Goal: Task Accomplishment & Management: Complete application form

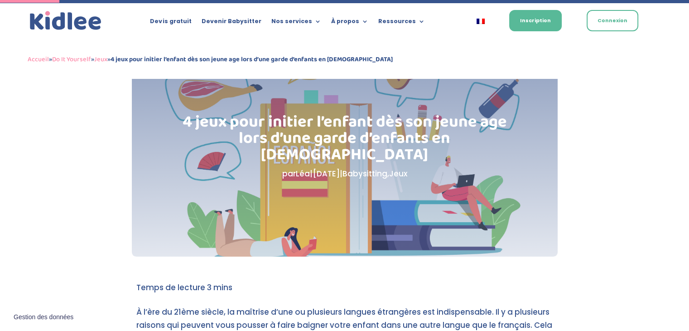
scroll to position [91, 0]
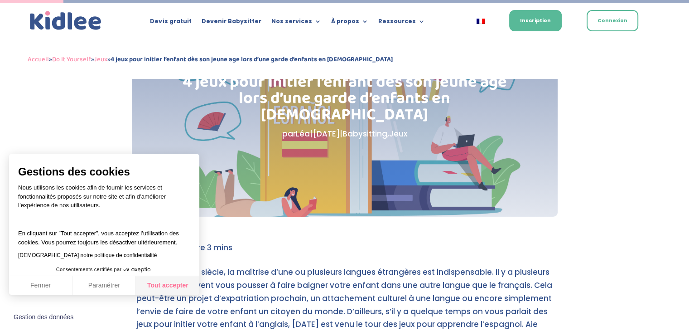
click at [181, 284] on button "Tout accepter" at bounding box center [167, 285] width 63 height 19
checkbox input "true"
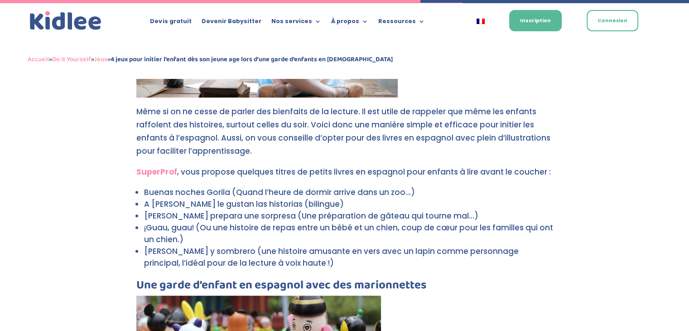
scroll to position [634, 0]
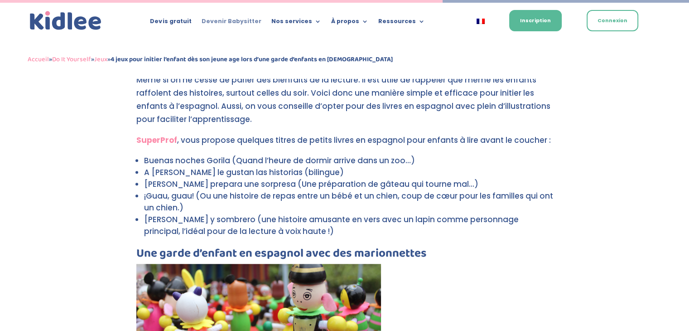
click at [232, 22] on link "Devenir Babysitter" at bounding box center [231, 23] width 60 height 10
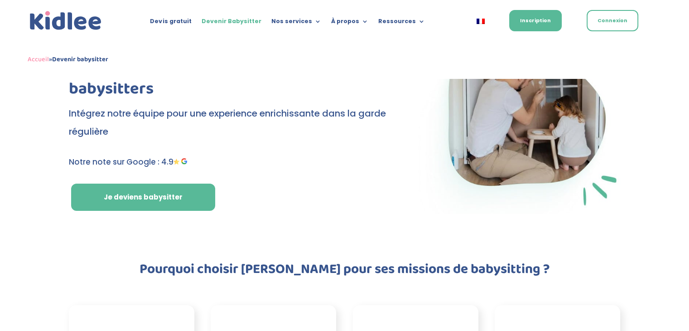
scroll to position [91, 0]
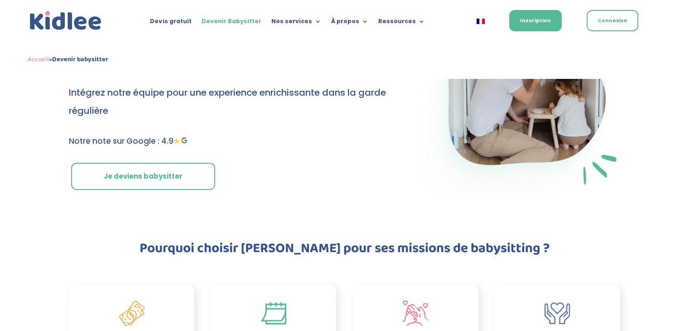
click at [119, 170] on link "Je deviens babysitter" at bounding box center [143, 176] width 144 height 27
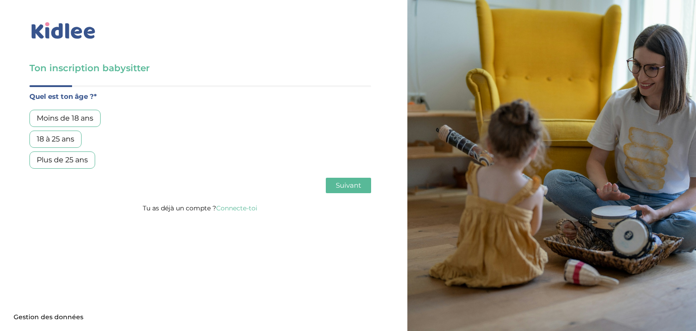
click at [41, 160] on div "Plus de 25 ans" at bounding box center [62, 159] width 66 height 17
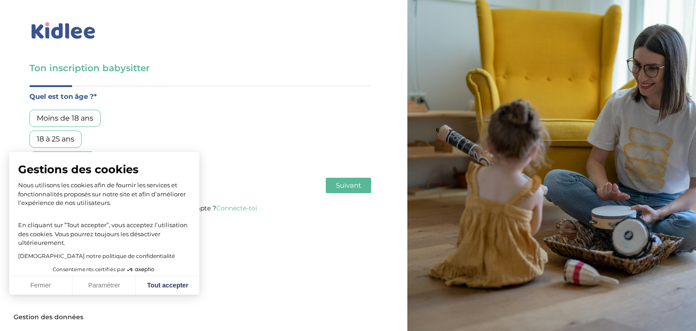
click at [340, 184] on span "Suivant" at bounding box center [348, 185] width 25 height 9
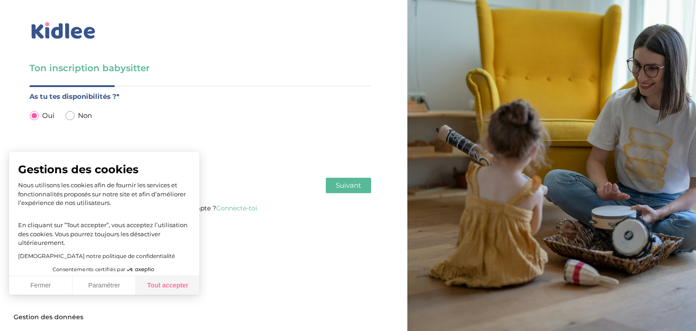
click at [183, 283] on button "Tout accepter" at bounding box center [167, 285] width 63 height 19
checkbox input "true"
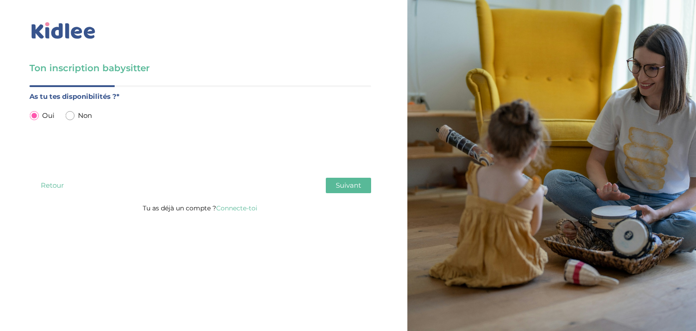
click at [356, 182] on span "Suivant" at bounding box center [348, 185] width 25 height 9
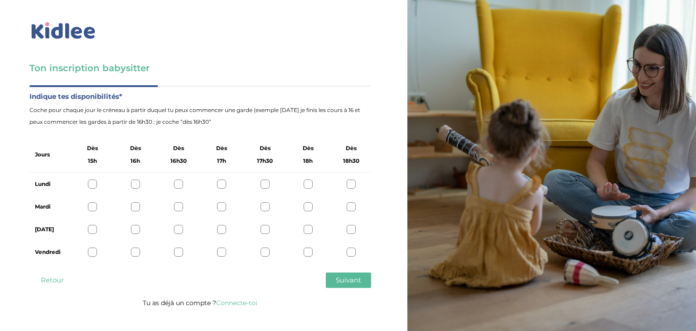
click at [351, 286] on button "Suivant" at bounding box center [348, 279] width 45 height 15
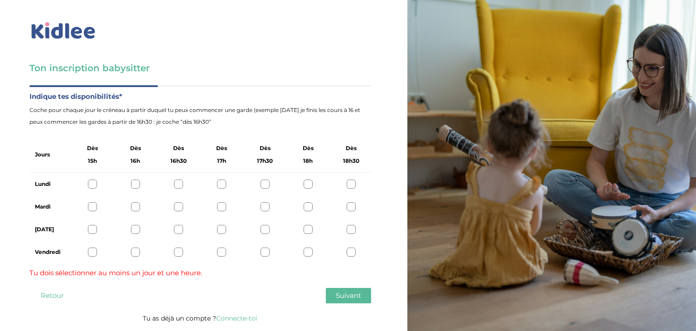
click at [350, 286] on div "Quel est ton âge ?* Moins de 18 ans 18 à 25 ans Plus de 25 ans As tu tes dispon…" at bounding box center [200, 198] width 342 height 227
